Goal: Transaction & Acquisition: Book appointment/travel/reservation

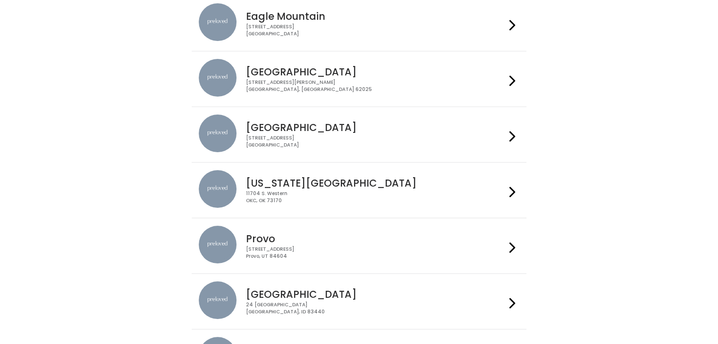
scroll to position [102, 0]
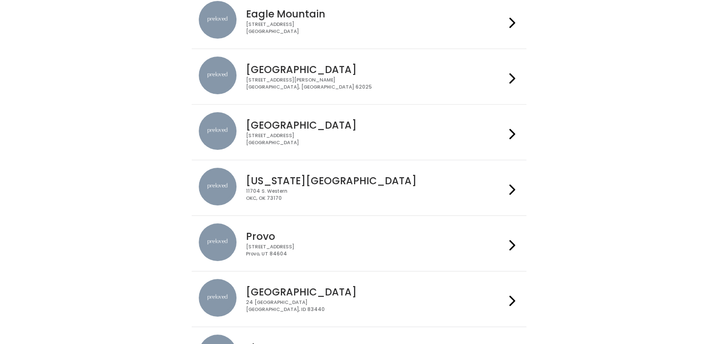
click at [367, 229] on div "Provo [STREET_ADDRESS]" at bounding box center [373, 241] width 263 height 34
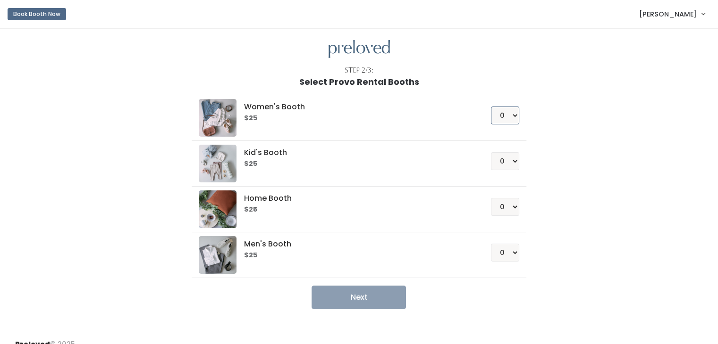
click at [515, 109] on select "0 1 2 3 4" at bounding box center [505, 116] width 28 height 18
select select "1"
click at [491, 107] on select "0 1 2 3 4" at bounding box center [505, 116] width 28 height 18
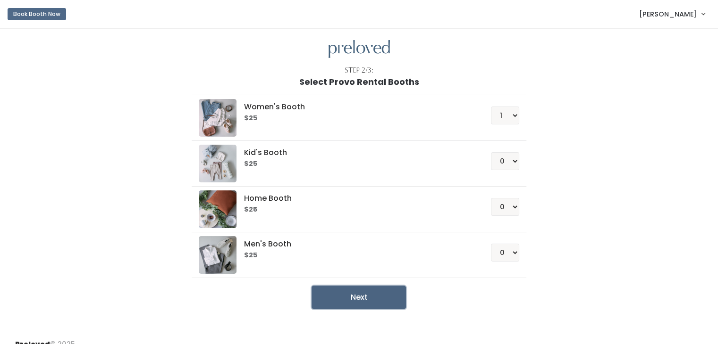
click at [379, 288] on button "Next" at bounding box center [358, 298] width 94 height 24
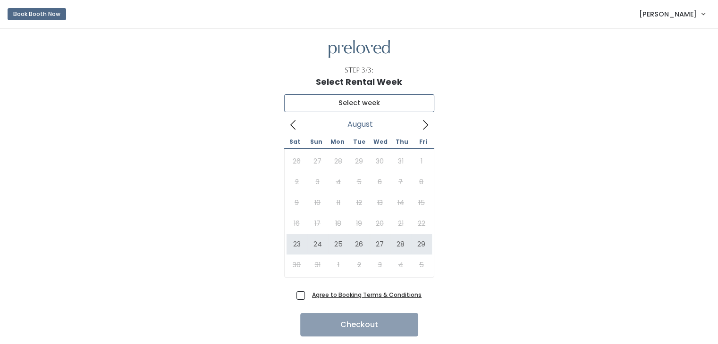
type input "August 23 to August 29"
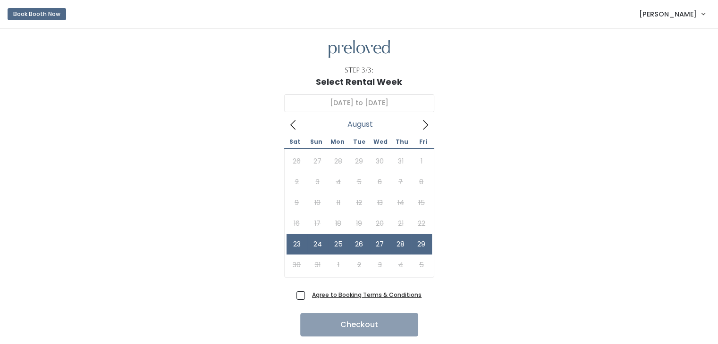
click at [308, 292] on span "Agree to Booking Terms & Conditions" at bounding box center [364, 294] width 113 height 9
click at [308, 292] on input "Agree to Booking Terms & Conditions" at bounding box center [311, 293] width 6 height 6
checkbox input "true"
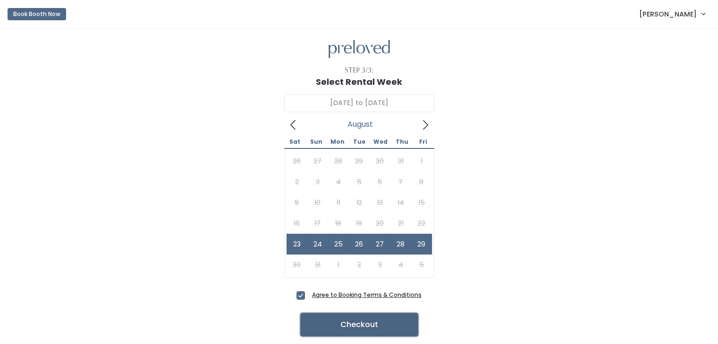
click at [362, 319] on button "Checkout" at bounding box center [359, 325] width 118 height 24
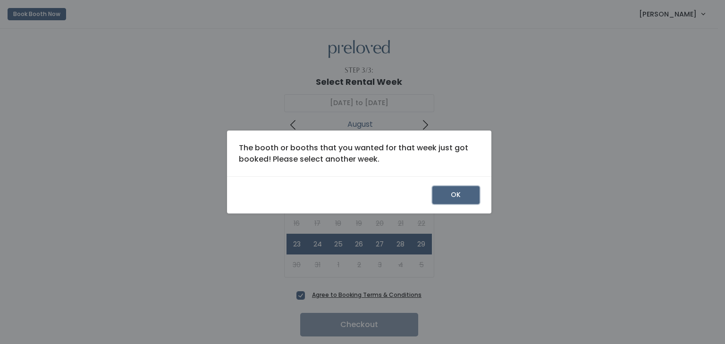
click at [462, 198] on button "OK" at bounding box center [455, 195] width 47 height 18
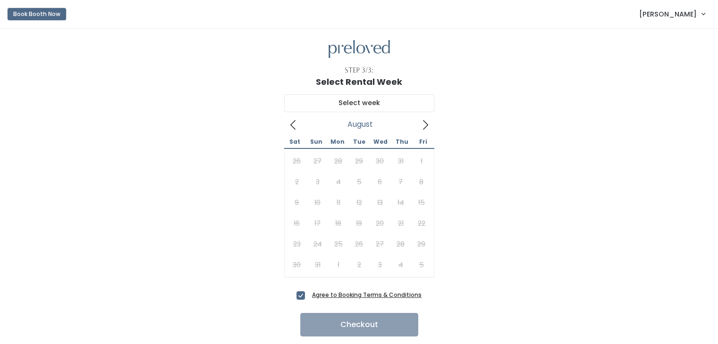
click at [23, 12] on button "Book Booth Now" at bounding box center [37, 14] width 59 height 12
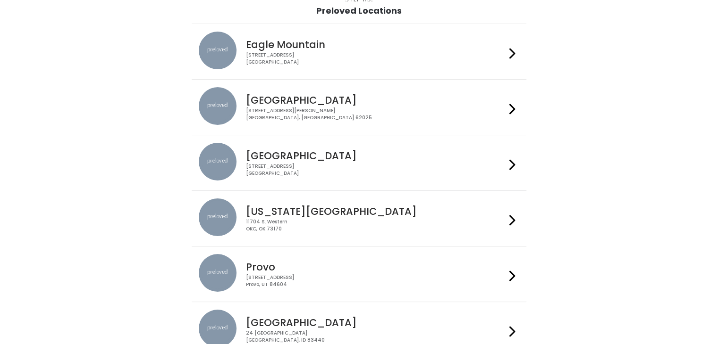
scroll to position [72, 0]
click at [432, 271] on h4 "Provo" at bounding box center [376, 266] width 260 height 11
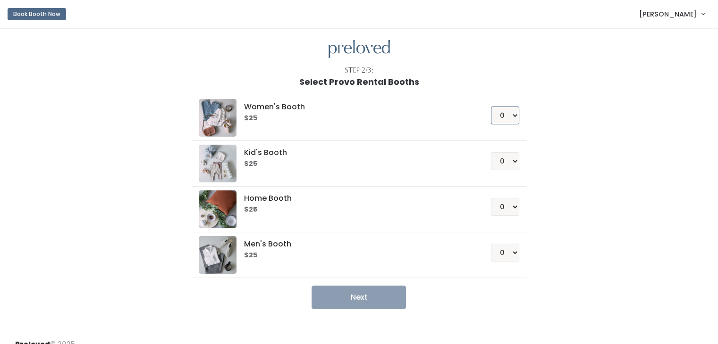
click at [510, 114] on select "0 1 2 3 4" at bounding box center [505, 116] width 28 height 18
select select "1"
click at [491, 107] on select "0 1 2 3 4" at bounding box center [505, 116] width 28 height 18
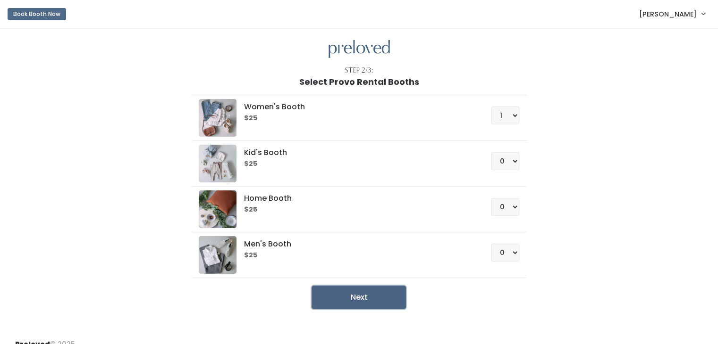
click at [366, 298] on button "Next" at bounding box center [358, 298] width 94 height 24
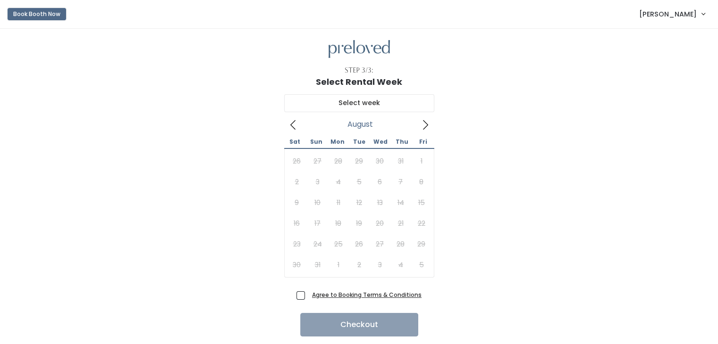
click at [36, 14] on button "Book Booth Now" at bounding box center [37, 14] width 59 height 12
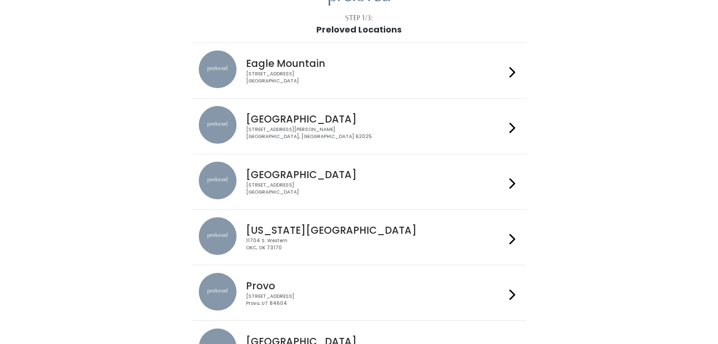
scroll to position [51, 0]
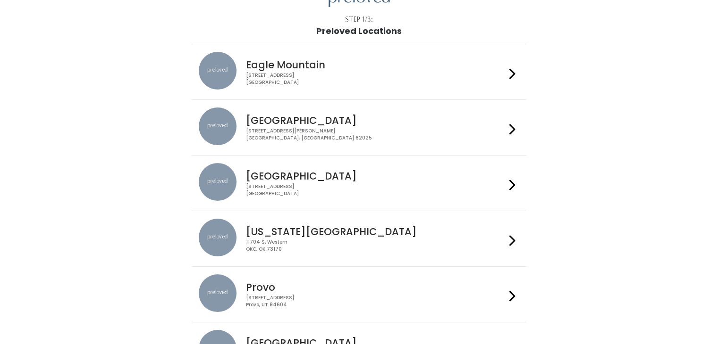
click at [349, 291] on h4 "Provo" at bounding box center [376, 287] width 260 height 11
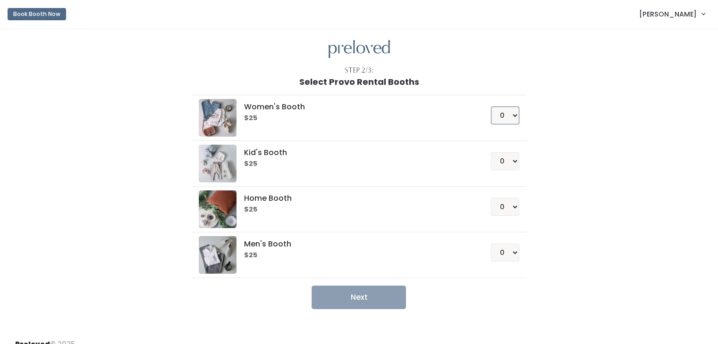
click at [507, 114] on select "0 1 2 3 4" at bounding box center [505, 116] width 28 height 18
select select "1"
click at [491, 107] on select "0 1 2 3 4" at bounding box center [505, 116] width 28 height 18
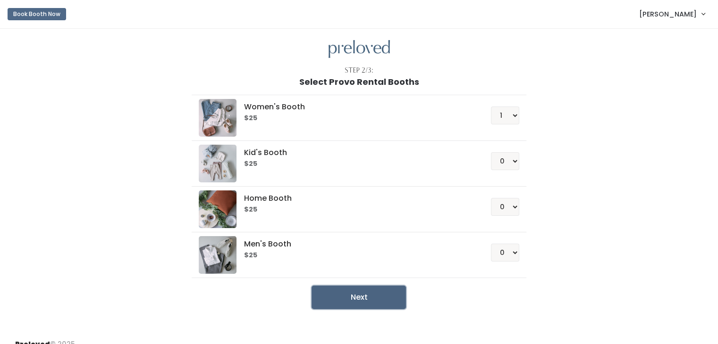
click at [362, 301] on button "Next" at bounding box center [358, 298] width 94 height 24
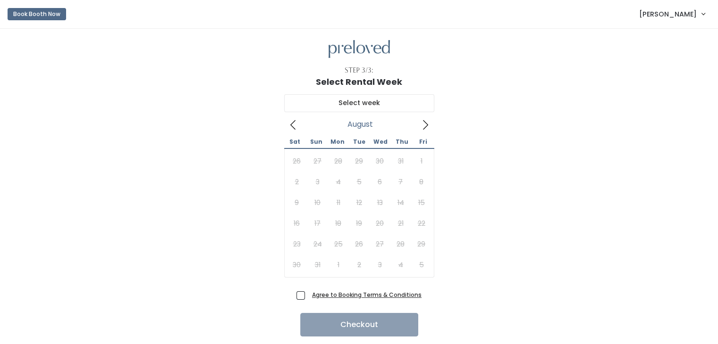
drag, startPoint x: 38, startPoint y: 10, endPoint x: 194, endPoint y: 159, distance: 215.0
click at [194, 159] on div "[DATE] Sat Sun Mon Tue Wed Thu Fri 26 27 28 29 30 31 1 2 3 4 5 6 7 8 9 10 11 12…" at bounding box center [359, 187] width 688 height 201
click at [32, 14] on button "Book Booth Now" at bounding box center [37, 14] width 59 height 12
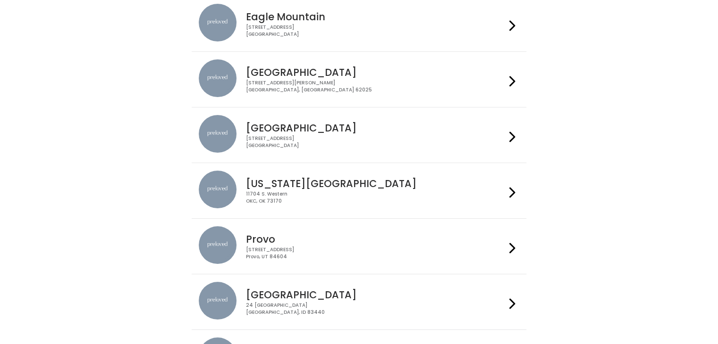
scroll to position [109, 0]
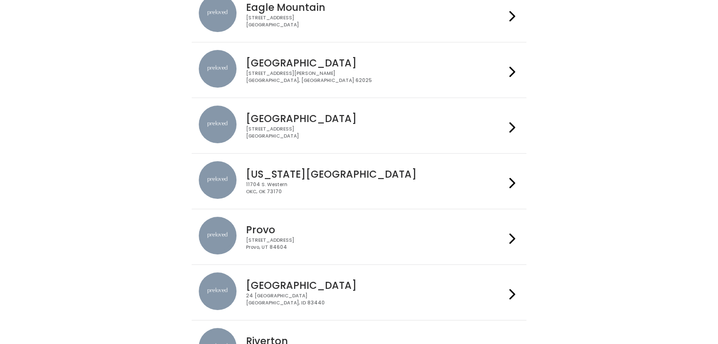
click at [336, 225] on h4 "Provo" at bounding box center [376, 230] width 260 height 11
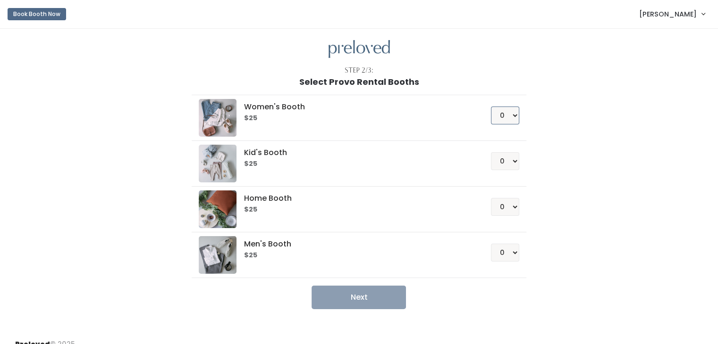
click at [513, 115] on select "0 1 2 3 4" at bounding box center [505, 116] width 28 height 18
select select "1"
click at [491, 107] on select "0 1 2 3 4" at bounding box center [505, 116] width 28 height 18
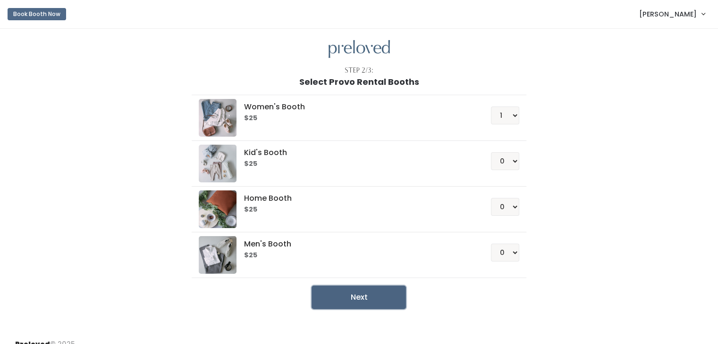
click at [374, 291] on button "Next" at bounding box center [358, 298] width 94 height 24
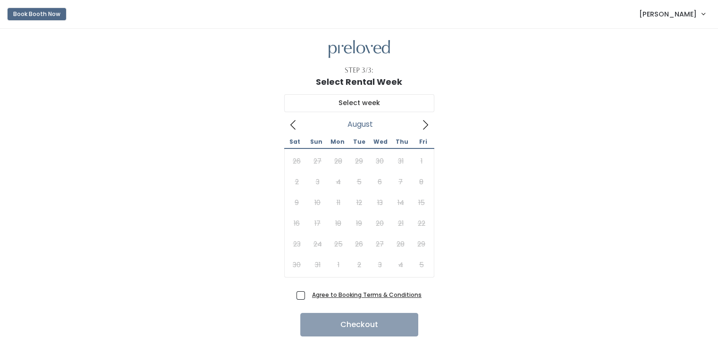
click at [32, 17] on button "Book Booth Now" at bounding box center [37, 14] width 59 height 12
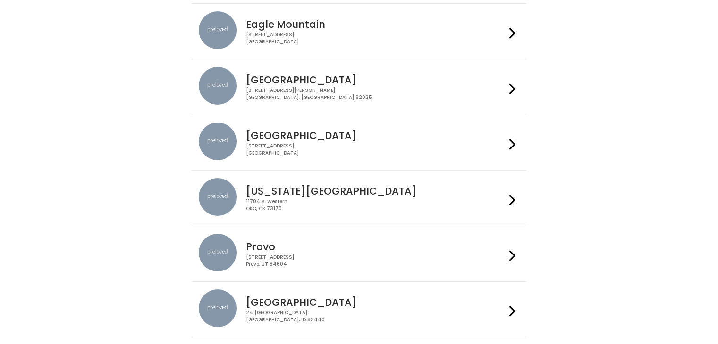
scroll to position [95, 0]
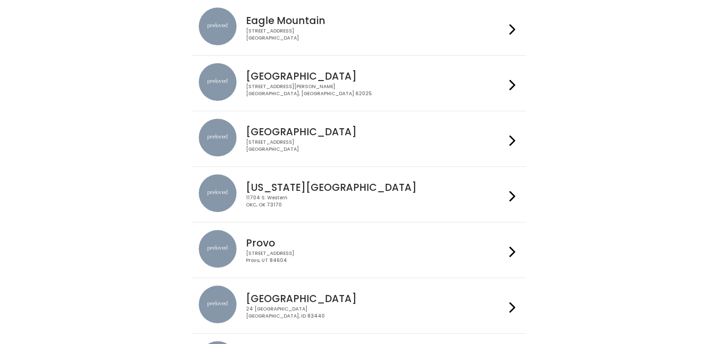
click at [332, 244] on h4 "Provo" at bounding box center [376, 243] width 260 height 11
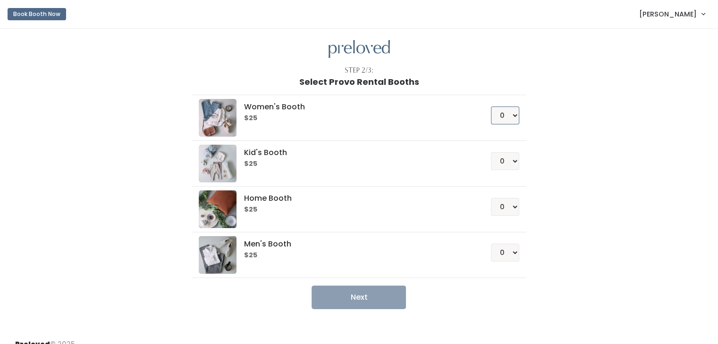
click at [511, 113] on select "0 1 2 3 4" at bounding box center [505, 116] width 28 height 18
select select "1"
click at [491, 107] on select "0 1 2 3 4" at bounding box center [505, 116] width 28 height 18
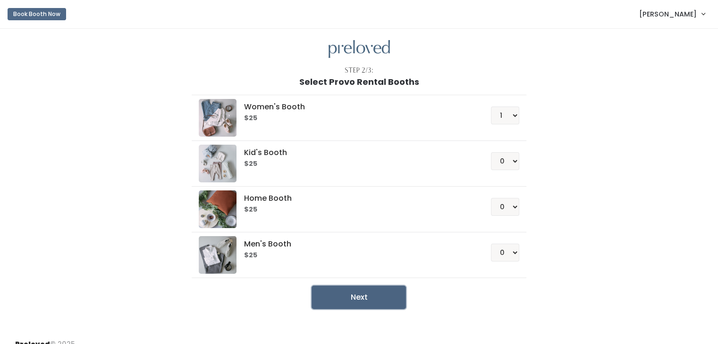
click at [369, 299] on button "Next" at bounding box center [358, 298] width 94 height 24
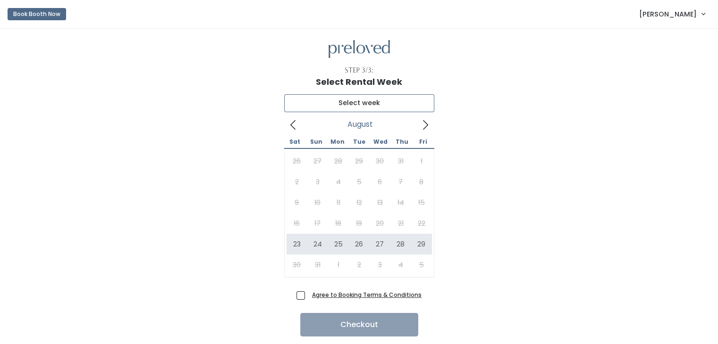
type input "[DATE] to [DATE]"
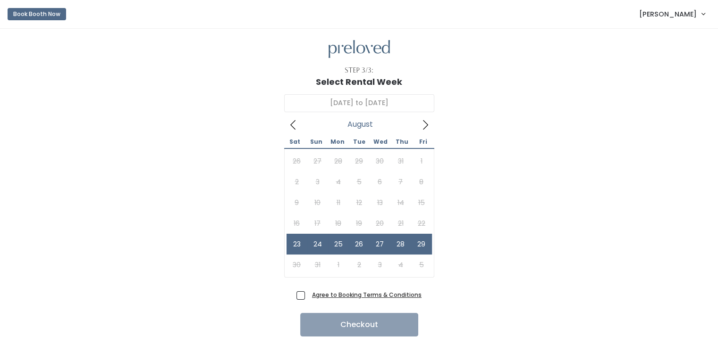
click at [308, 293] on span "Agree to Booking Terms & Conditions" at bounding box center [364, 294] width 113 height 9
click at [308, 293] on input "Agree to Booking Terms & Conditions" at bounding box center [311, 293] width 6 height 6
checkbox input "true"
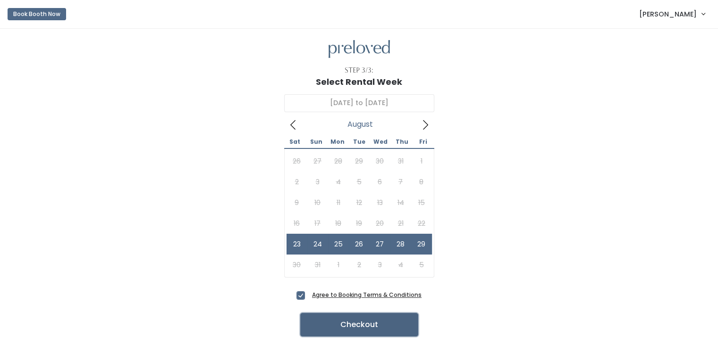
click at [371, 329] on button "Checkout" at bounding box center [359, 325] width 118 height 24
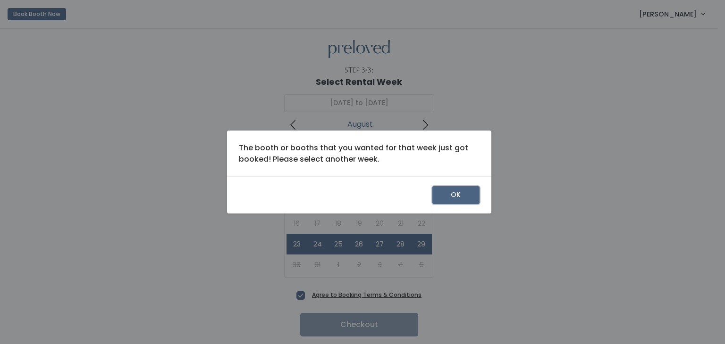
click at [462, 195] on button "OK" at bounding box center [455, 195] width 47 height 18
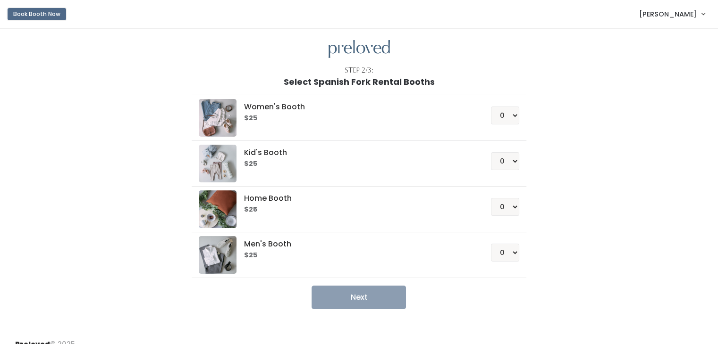
click at [45, 15] on button "Book Booth Now" at bounding box center [37, 14] width 59 height 12
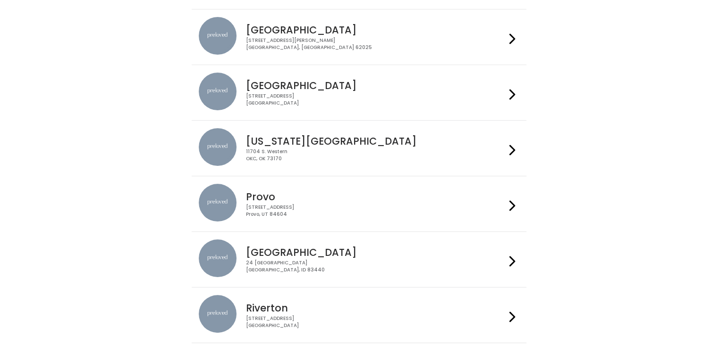
scroll to position [155, 0]
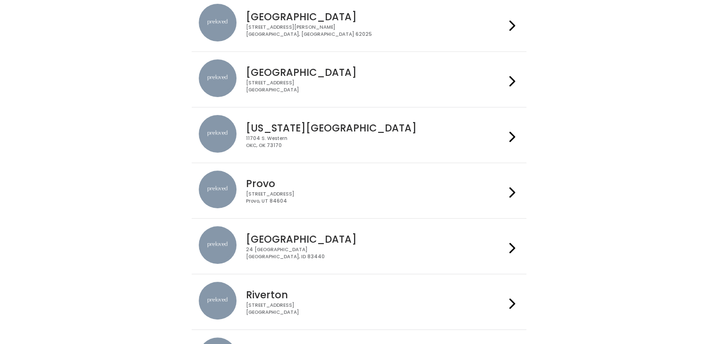
click at [385, 185] on h4 "Provo" at bounding box center [376, 183] width 260 height 11
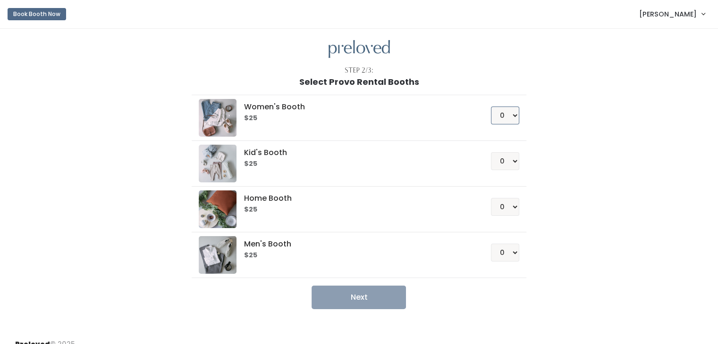
click at [503, 111] on select "0 1 2 3 4" at bounding box center [505, 116] width 28 height 18
select select "1"
click at [491, 107] on select "0 1 2 3 4" at bounding box center [505, 116] width 28 height 18
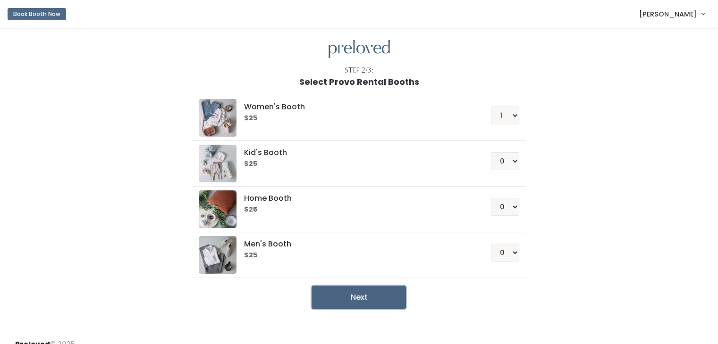
click at [351, 302] on button "Next" at bounding box center [358, 298] width 94 height 24
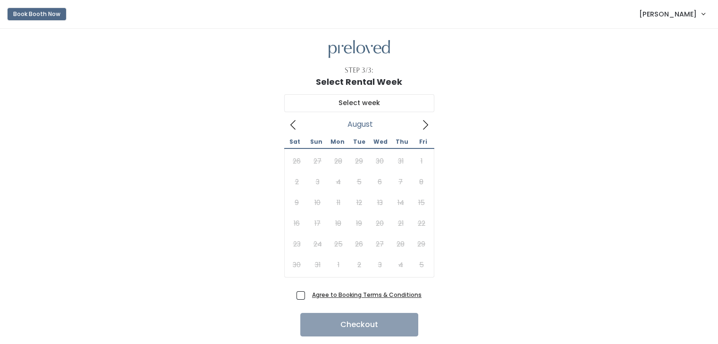
click at [12, 8] on button "Book Booth Now" at bounding box center [37, 14] width 59 height 12
